Goal: Submit feedback/report problem

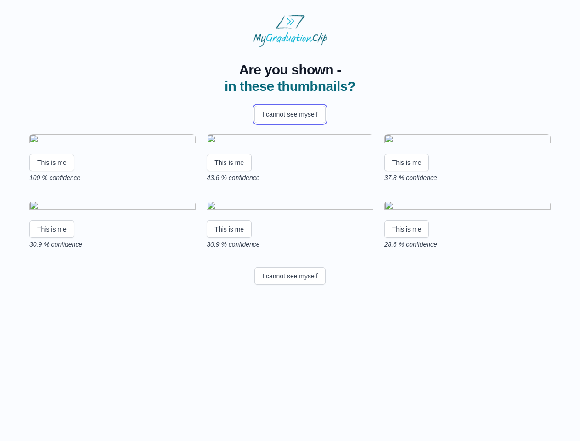
click at [290, 114] on button "I cannot see myself" at bounding box center [289, 114] width 71 height 17
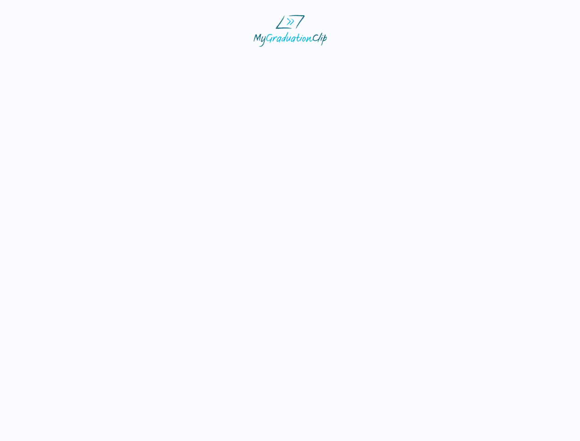
click at [52, 61] on html at bounding box center [290, 30] width 580 height 61
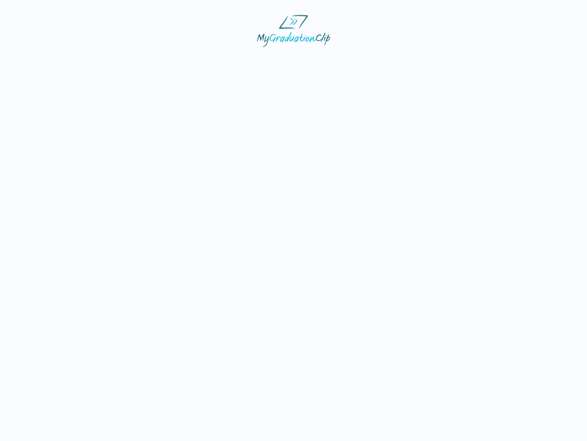
click at [230, 61] on html at bounding box center [293, 30] width 587 height 61
click at [409, 61] on html at bounding box center [293, 30] width 587 height 61
click at [52, 61] on html at bounding box center [293, 30] width 587 height 61
click at [230, 61] on html at bounding box center [293, 30] width 587 height 61
click at [409, 61] on html at bounding box center [293, 30] width 587 height 61
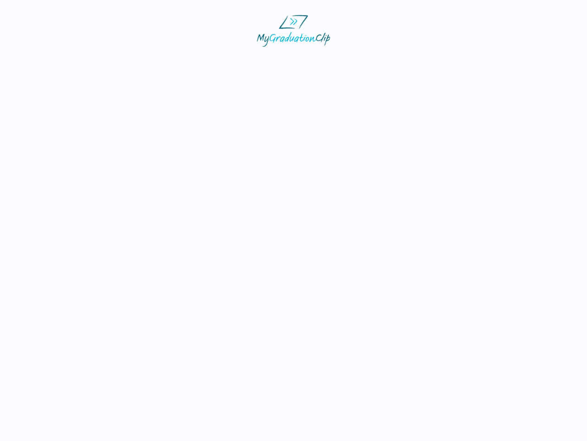
click at [290, 61] on html at bounding box center [293, 30] width 587 height 61
